Goal: Go to known website: Access a specific website the user already knows

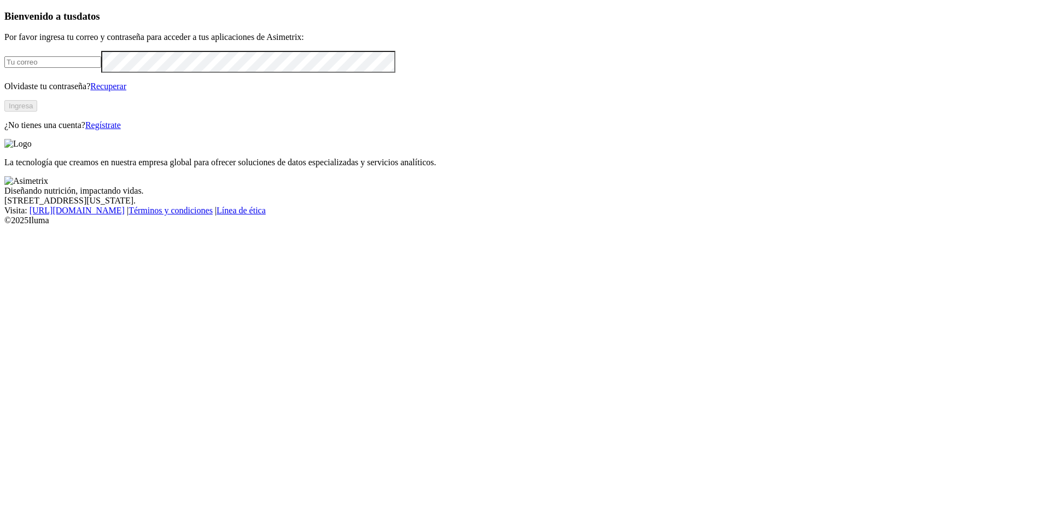
type input "[EMAIL_ADDRESS][DOMAIN_NAME]"
click at [37, 112] on button "Ingresa" at bounding box center [20, 105] width 33 height 11
